Goal: Task Accomplishment & Management: Manage account settings

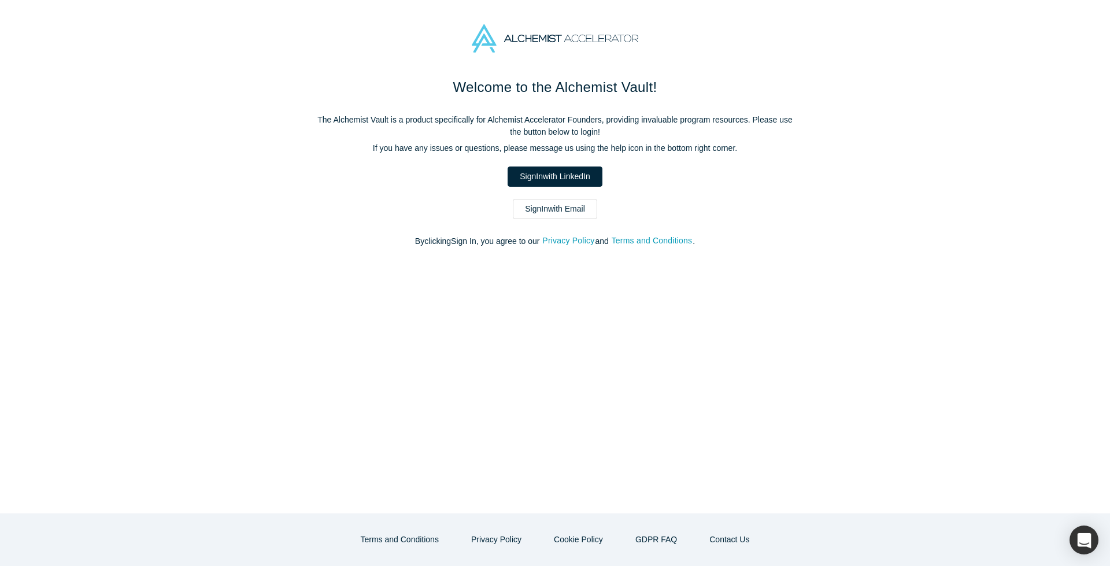
click at [195, 254] on div "Welcome to the Alchemist Vault! The Alchemist Vault is a product specifically f…" at bounding box center [555, 295] width 1110 height 436
click at [548, 206] on link "Sign In with Email" at bounding box center [555, 209] width 84 height 20
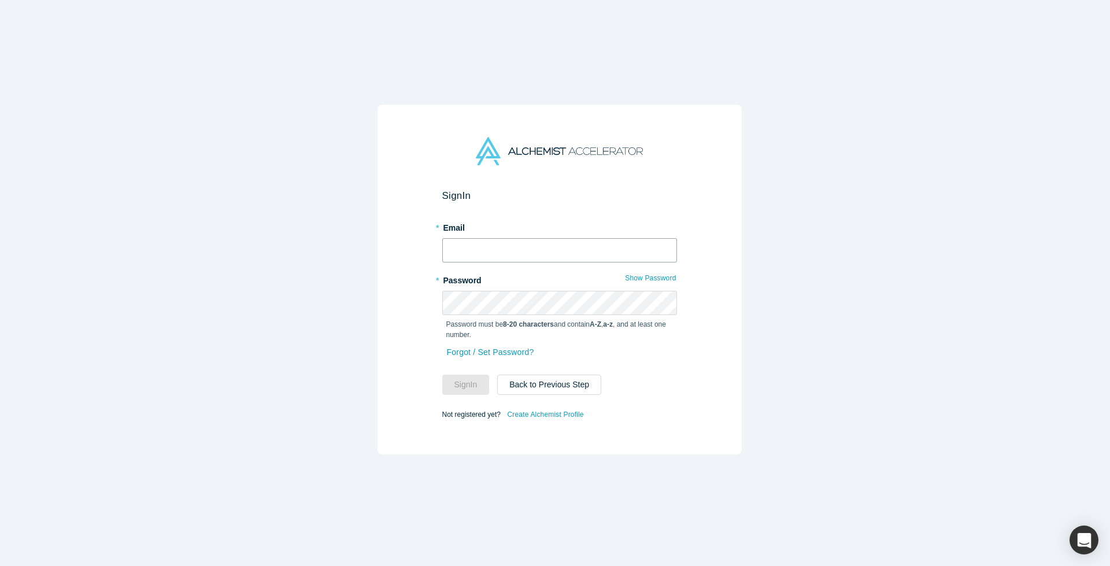
click at [571, 250] on input "text" at bounding box center [559, 250] width 235 height 24
click at [669, 245] on span at bounding box center [665, 245] width 9 height 9
type input "[EMAIL_ADDRESS][DOMAIN_NAME]"
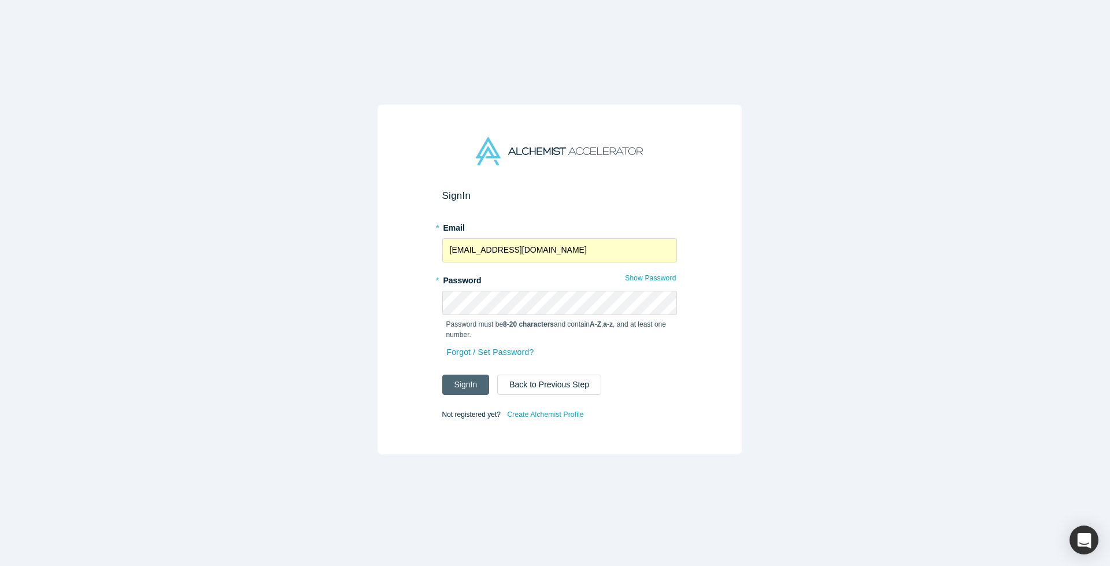
click at [452, 387] on button "Sign In" at bounding box center [465, 384] width 47 height 20
